Goal: Check status: Check status

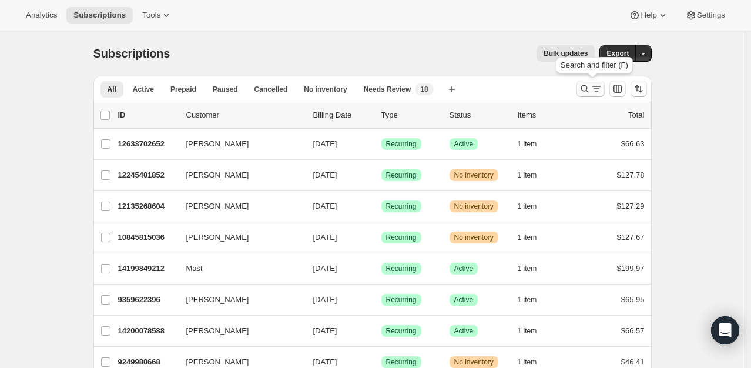
click at [588, 91] on icon "Search and filter results" at bounding box center [584, 89] width 8 height 8
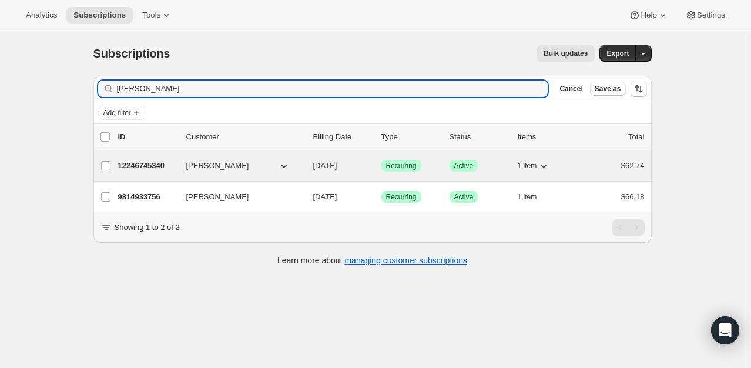
type input "[PERSON_NAME]"
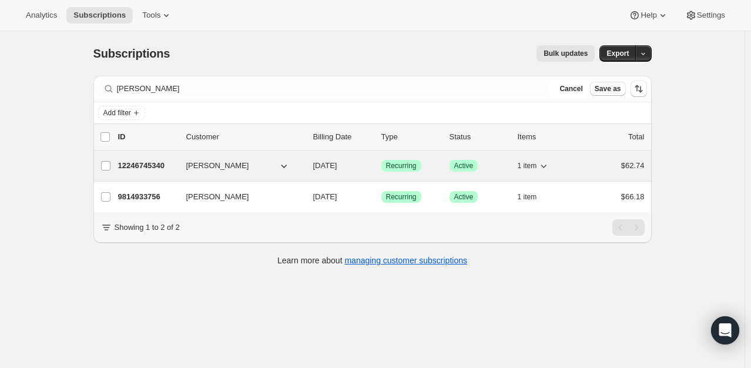
click at [152, 158] on div "12246745340 [PERSON_NAME] [DATE] Success Recurring Success Active 1 item $62.74" at bounding box center [381, 165] width 526 height 16
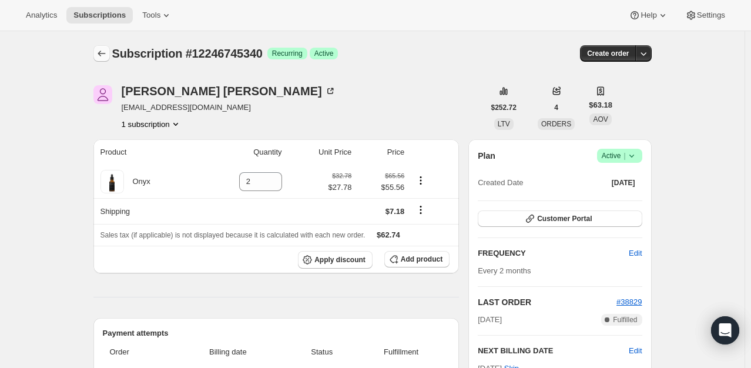
click at [101, 55] on icon "Subscriptions" at bounding box center [102, 54] width 12 height 12
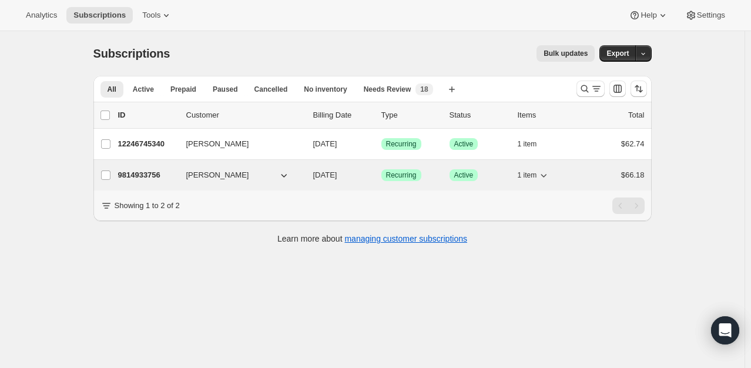
click at [153, 172] on p "9814933756" at bounding box center [147, 175] width 59 height 12
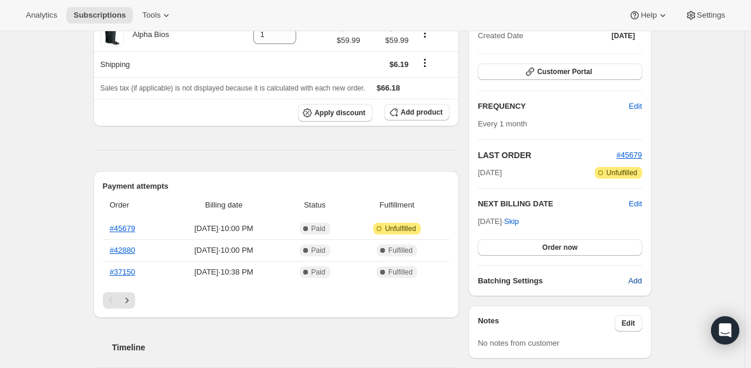
scroll to position [176, 0]
